Goal: Obtain resource: Obtain resource

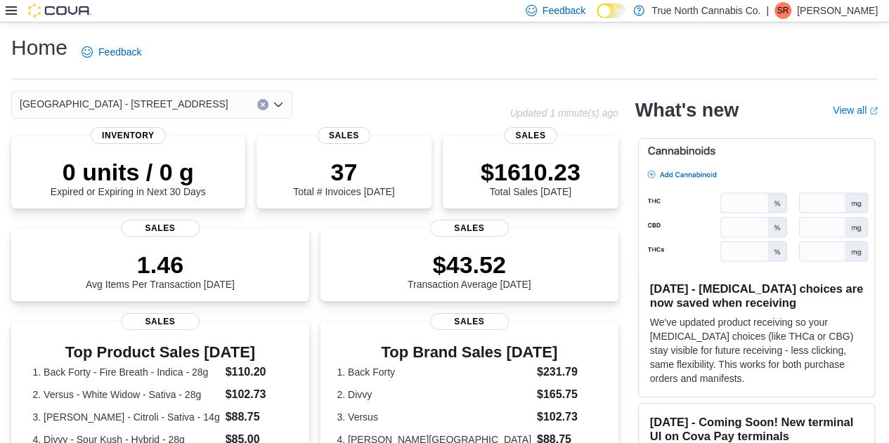
click at [8, 11] on icon at bounding box center [11, 10] width 11 height 8
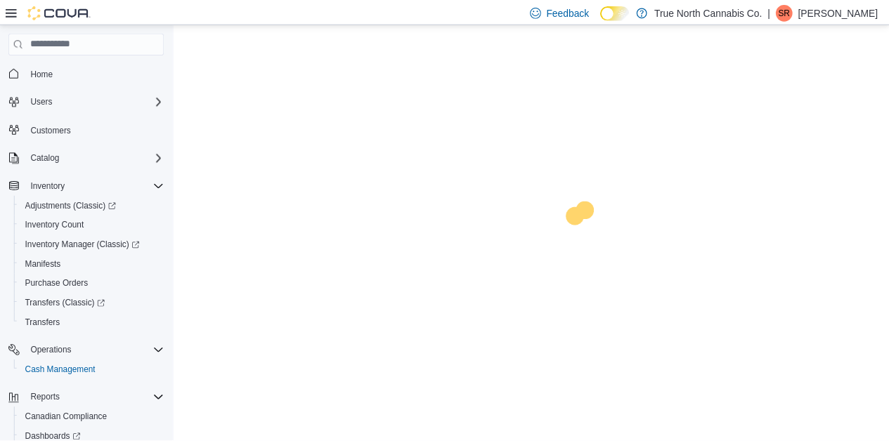
scroll to position [102, 0]
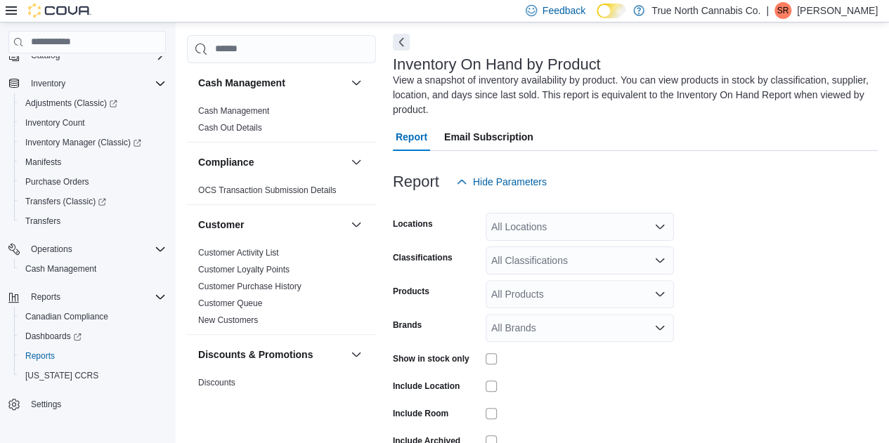
scroll to position [62, 0]
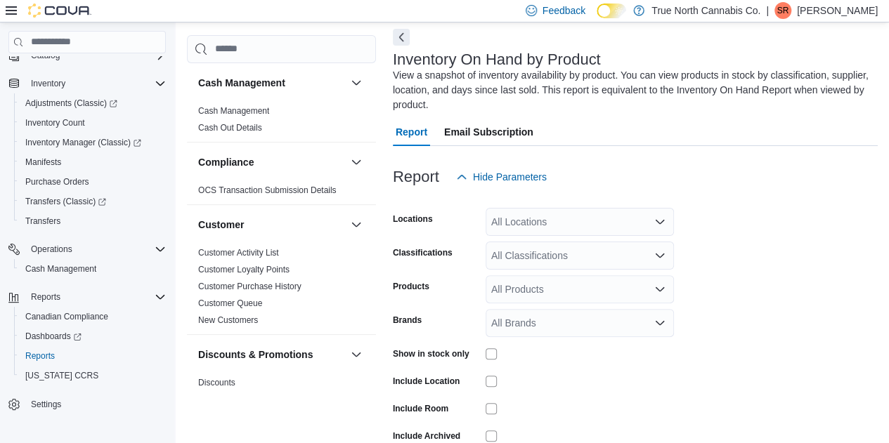
click at [554, 223] on div "All Locations" at bounding box center [580, 222] width 188 height 28
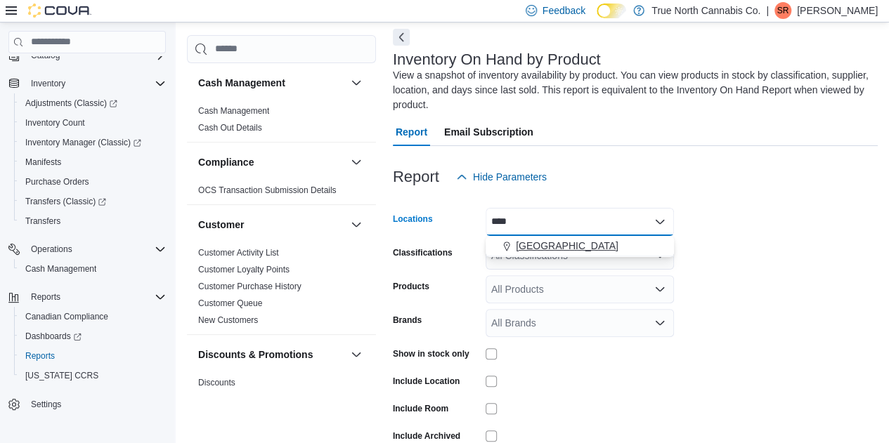
type input "****"
click at [525, 245] on span "Fort Erie" at bounding box center [567, 246] width 103 height 14
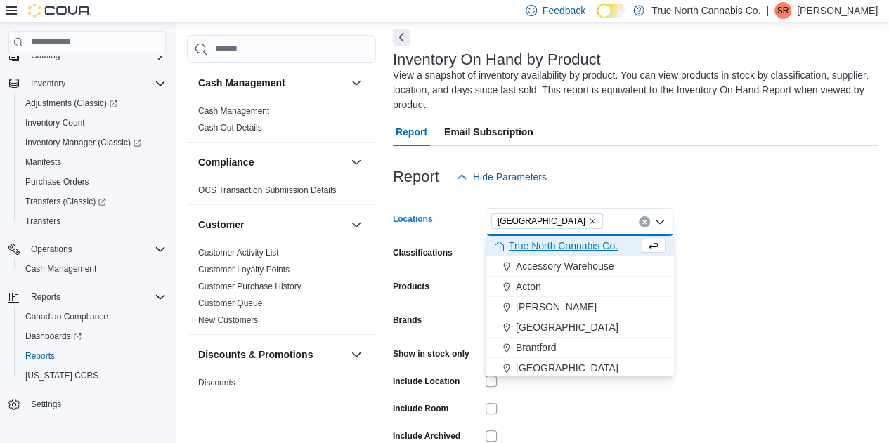
click at [800, 220] on form "Locations Fort Erie Combo box. Selected. Fort Erie. Press Backspace to delete F…" at bounding box center [635, 338] width 485 height 295
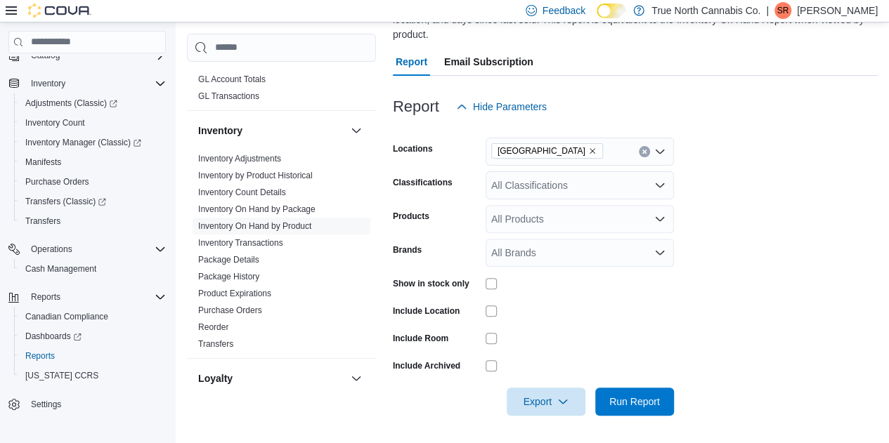
scroll to position [400, 0]
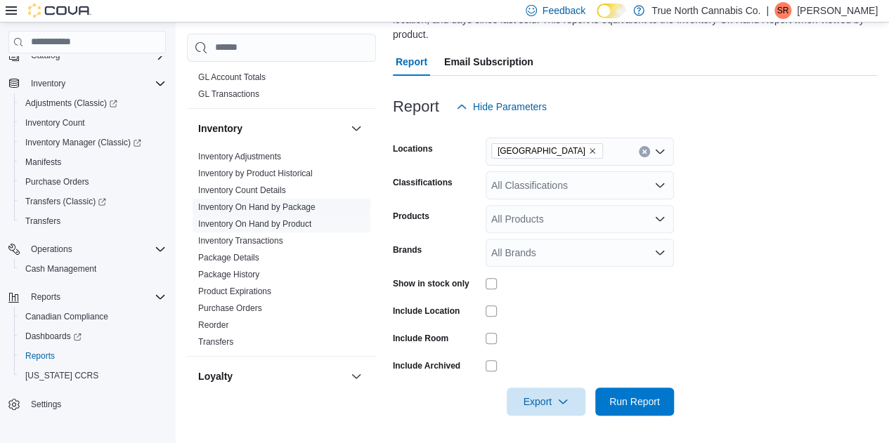
click at [304, 206] on link "Inventory On Hand by Package" at bounding box center [256, 207] width 117 height 10
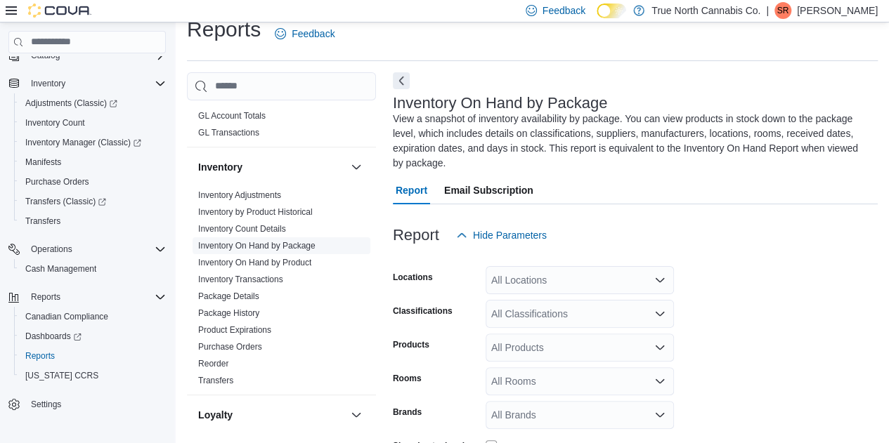
scroll to position [62, 0]
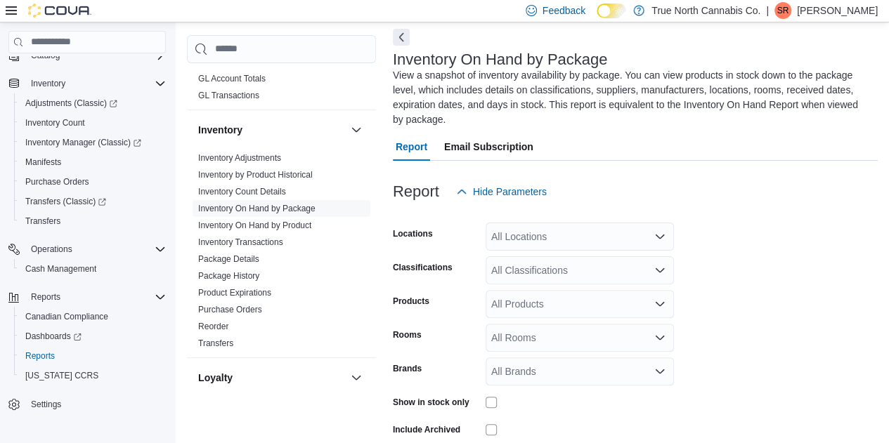
click at [549, 223] on div "All Locations" at bounding box center [580, 237] width 188 height 28
type input "****"
click at [524, 248] on span "Fort Erie" at bounding box center [567, 246] width 103 height 14
click at [750, 222] on form "Locations Fort Erie Classifications All Classifications Products All Products R…" at bounding box center [635, 343] width 485 height 274
click at [573, 290] on div "All Products" at bounding box center [580, 304] width 188 height 28
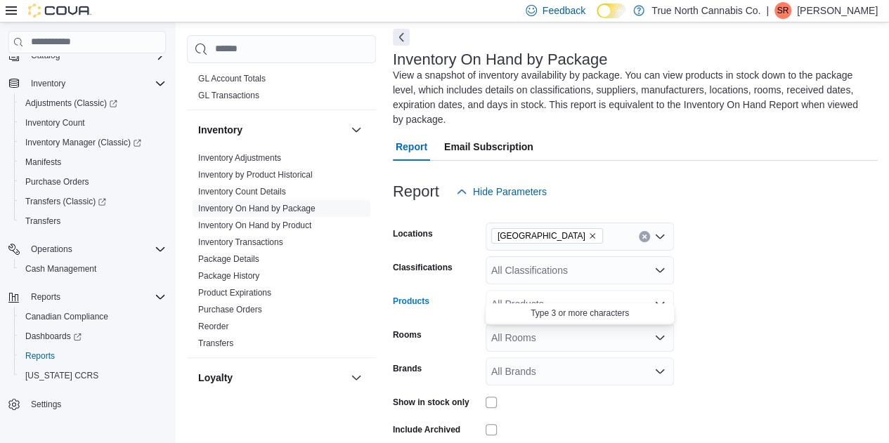
click at [783, 271] on form "Locations Fort Erie Classifications All Classifications Products All Products C…" at bounding box center [635, 343] width 485 height 274
click at [514, 256] on div "All Classifications" at bounding box center [580, 270] width 188 height 28
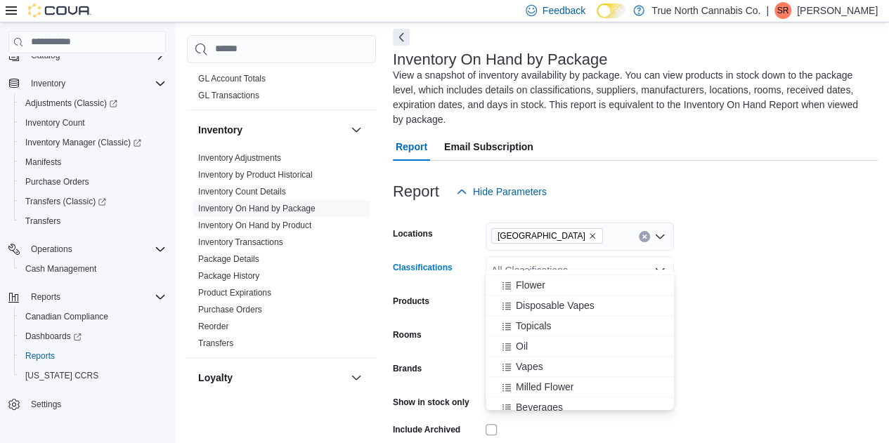
scroll to position [477, 0]
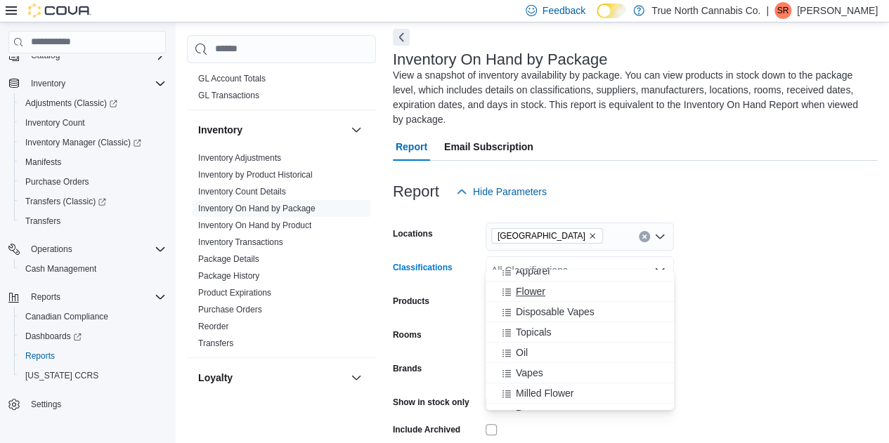
click at [510, 294] on icon "Choose from the following options" at bounding box center [506, 292] width 8 height 7
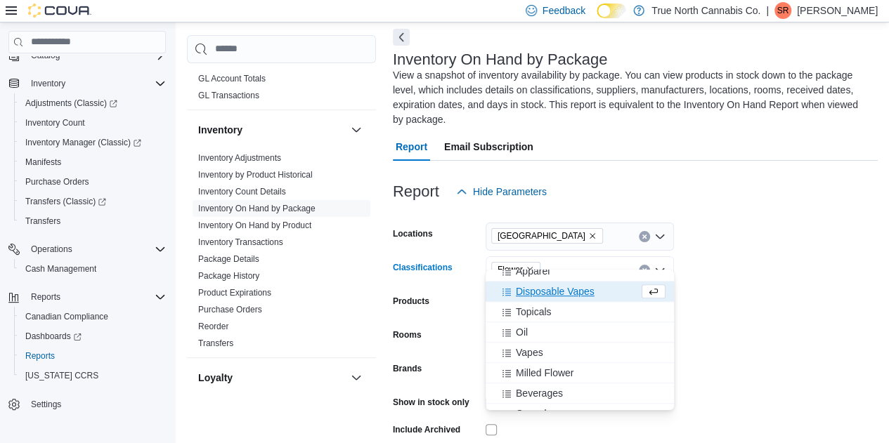
click at [509, 295] on icon "Choose from the following options" at bounding box center [506, 292] width 11 height 11
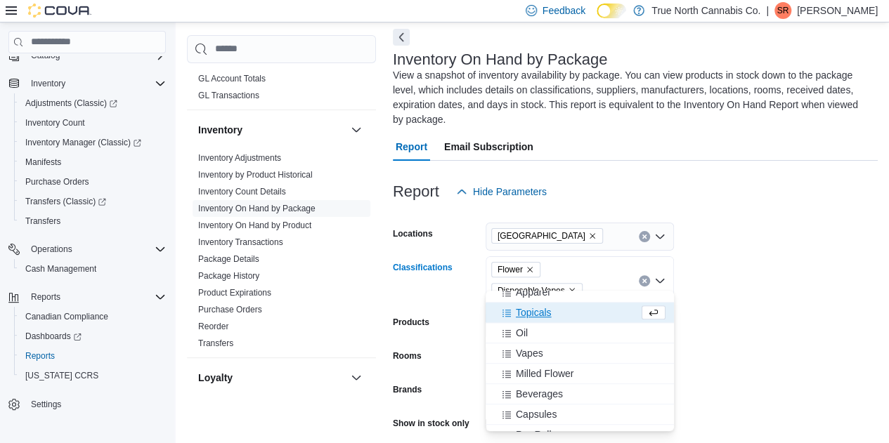
click at [507, 317] on icon "Choose from the following options" at bounding box center [506, 313] width 11 height 11
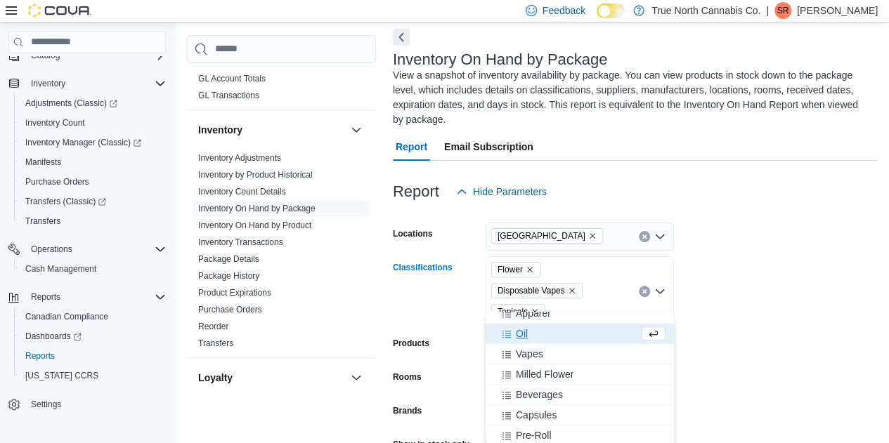
click at [507, 332] on icon "Choose from the following options" at bounding box center [506, 334] width 11 height 11
click at [507, 336] on icon "Choose from the following options" at bounding box center [506, 334] width 11 height 11
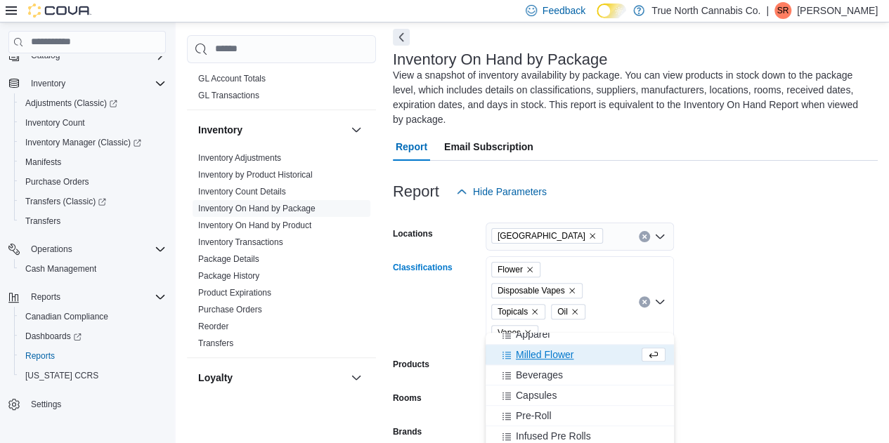
click at [507, 360] on icon "Choose from the following options" at bounding box center [506, 355] width 11 height 11
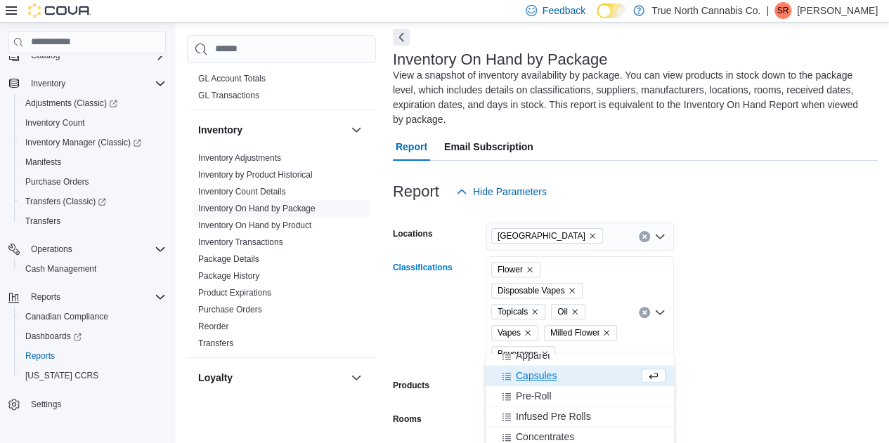
click at [507, 376] on icon "Choose from the following options" at bounding box center [506, 376] width 11 height 11
click at [507, 377] on icon "Choose from the following options" at bounding box center [506, 376] width 8 height 7
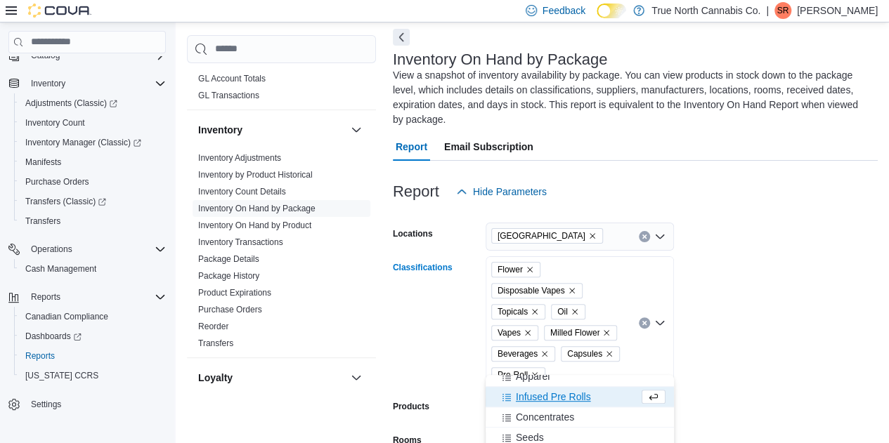
click at [507, 398] on icon "Choose from the following options" at bounding box center [506, 397] width 8 height 7
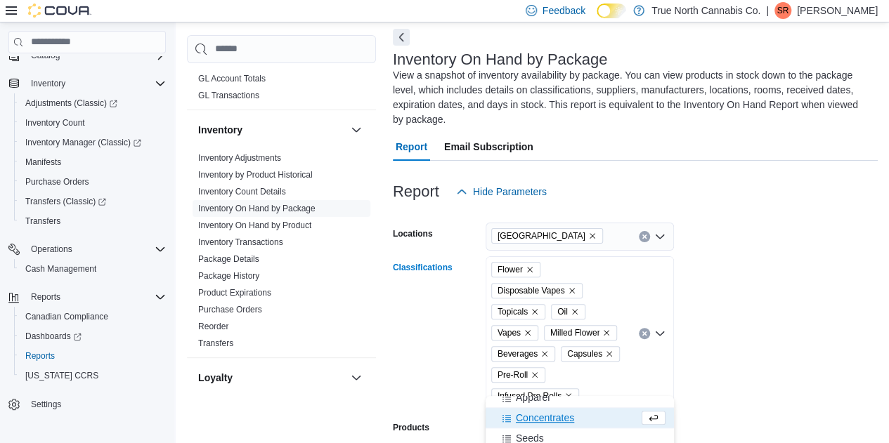
click at [507, 413] on icon "Choose from the following options" at bounding box center [506, 418] width 11 height 11
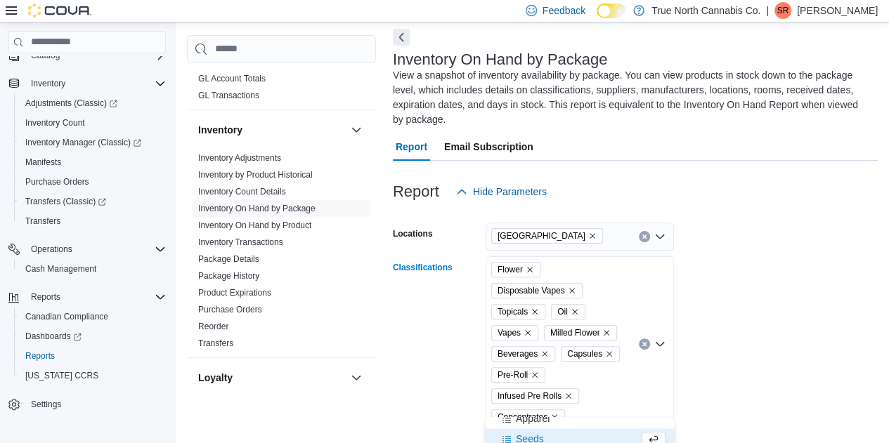
click at [590, 380] on div "Flower Disposable Vapes Topicals Oil Vapes Milled Flower Beverages Capsules Pre…" at bounding box center [580, 344] width 188 height 176
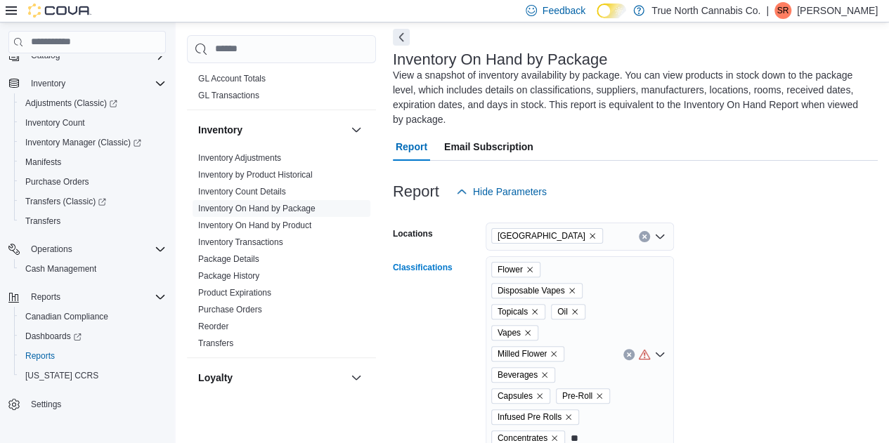
scroll to position [224, 0]
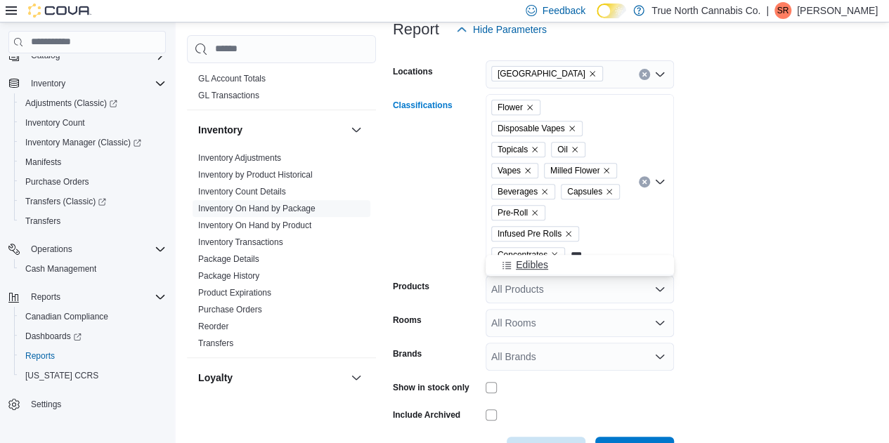
type input "***"
click at [535, 262] on span "Edibles" at bounding box center [532, 265] width 32 height 14
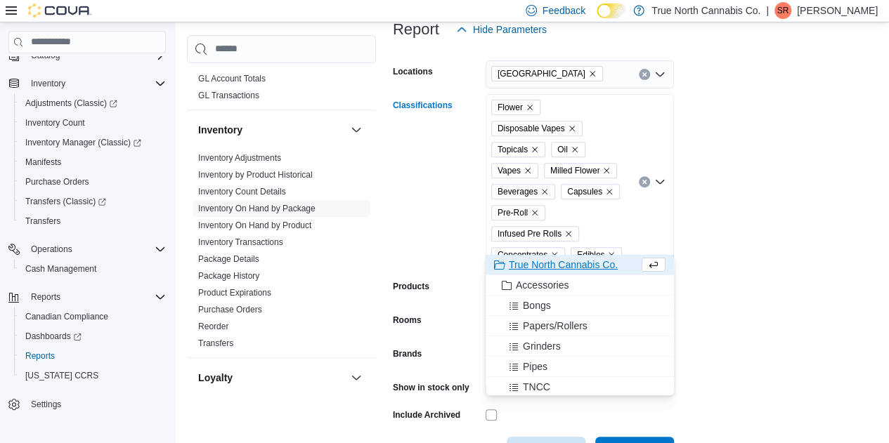
click at [856, 230] on form "Locations Fort Erie Classifications Flower Disposable Vapes Topicals Oil Vapes …" at bounding box center [635, 255] width 485 height 422
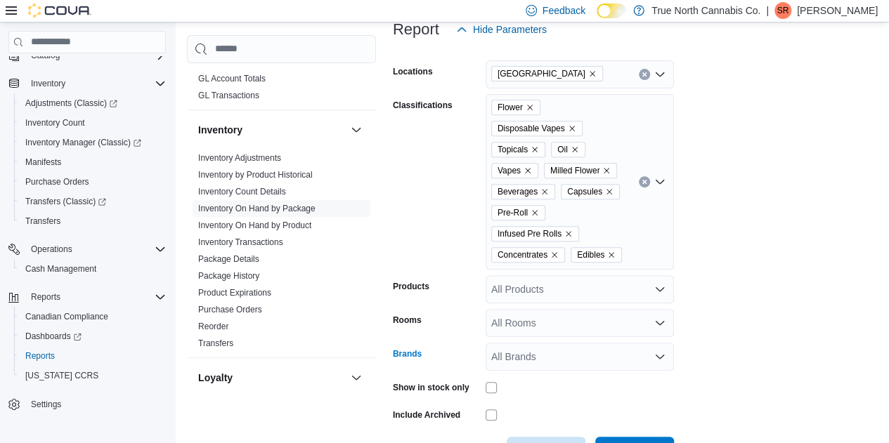
click at [619, 345] on div "All Brands" at bounding box center [580, 357] width 188 height 28
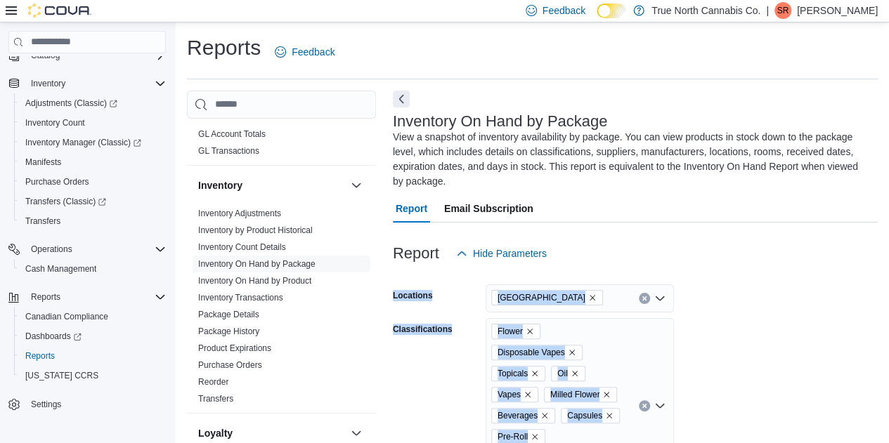
drag, startPoint x: 884, startPoint y: 240, endPoint x: 870, endPoint y: 396, distance: 156.6
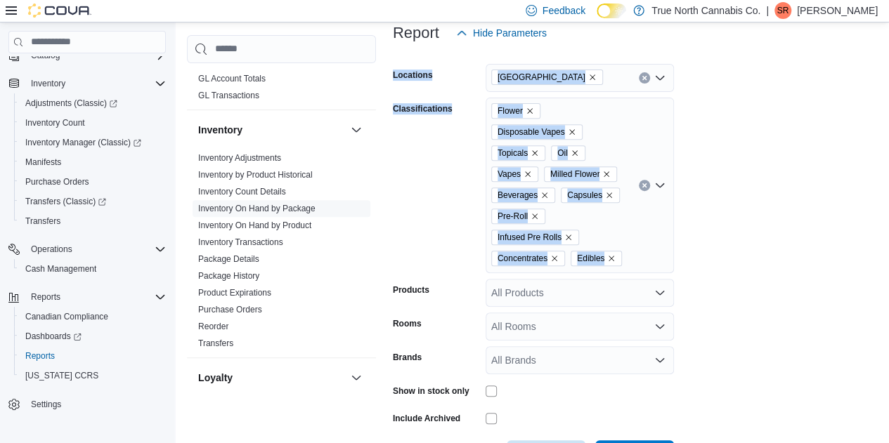
scroll to position [259, 0]
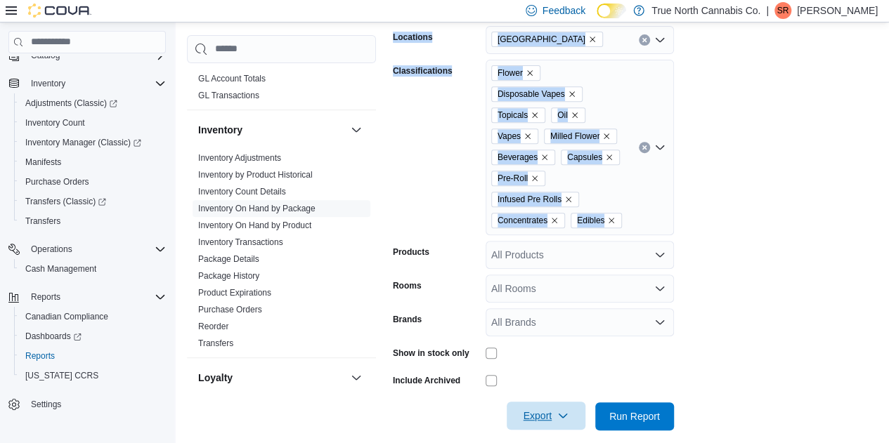
click at [555, 402] on span "Export" at bounding box center [546, 416] width 62 height 28
click at [516, 318] on span "Export to Excel" at bounding box center [547, 317] width 63 height 11
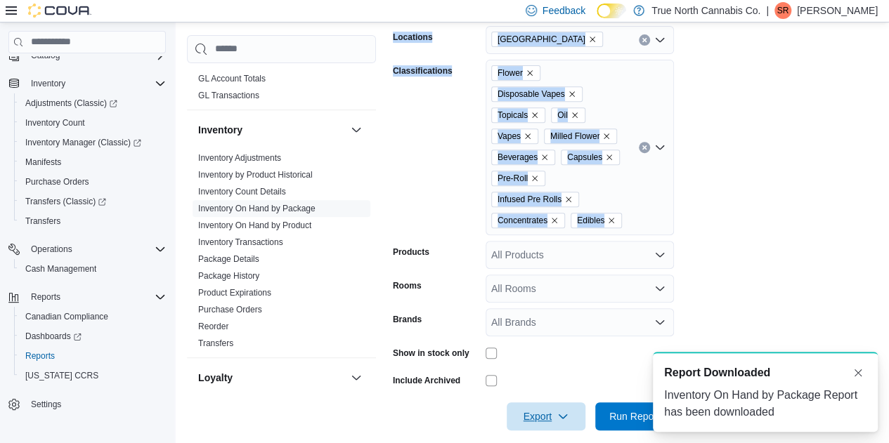
scroll to position [0, 0]
click at [232, 278] on link "Package History" at bounding box center [228, 276] width 61 height 10
